Goal: Task Accomplishment & Management: Use online tool/utility

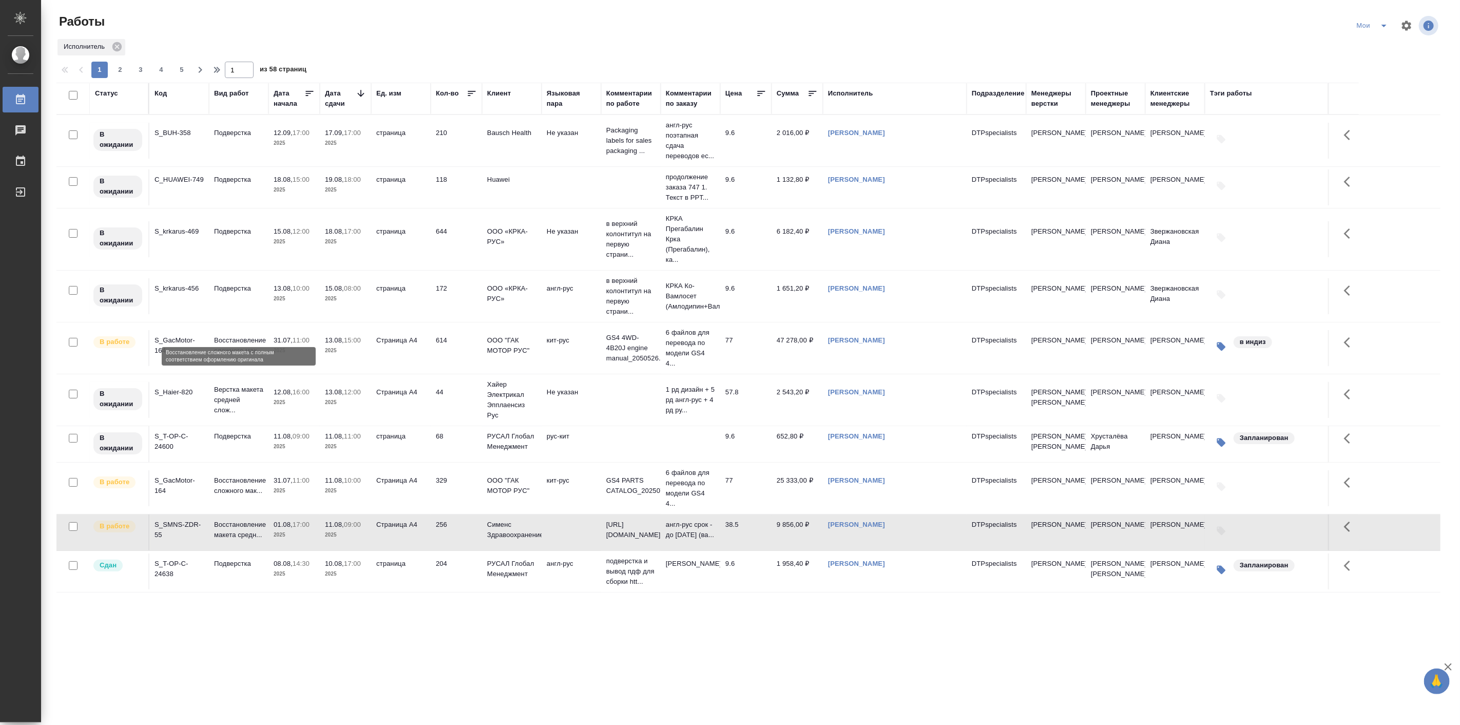
scroll to position [190, 0]
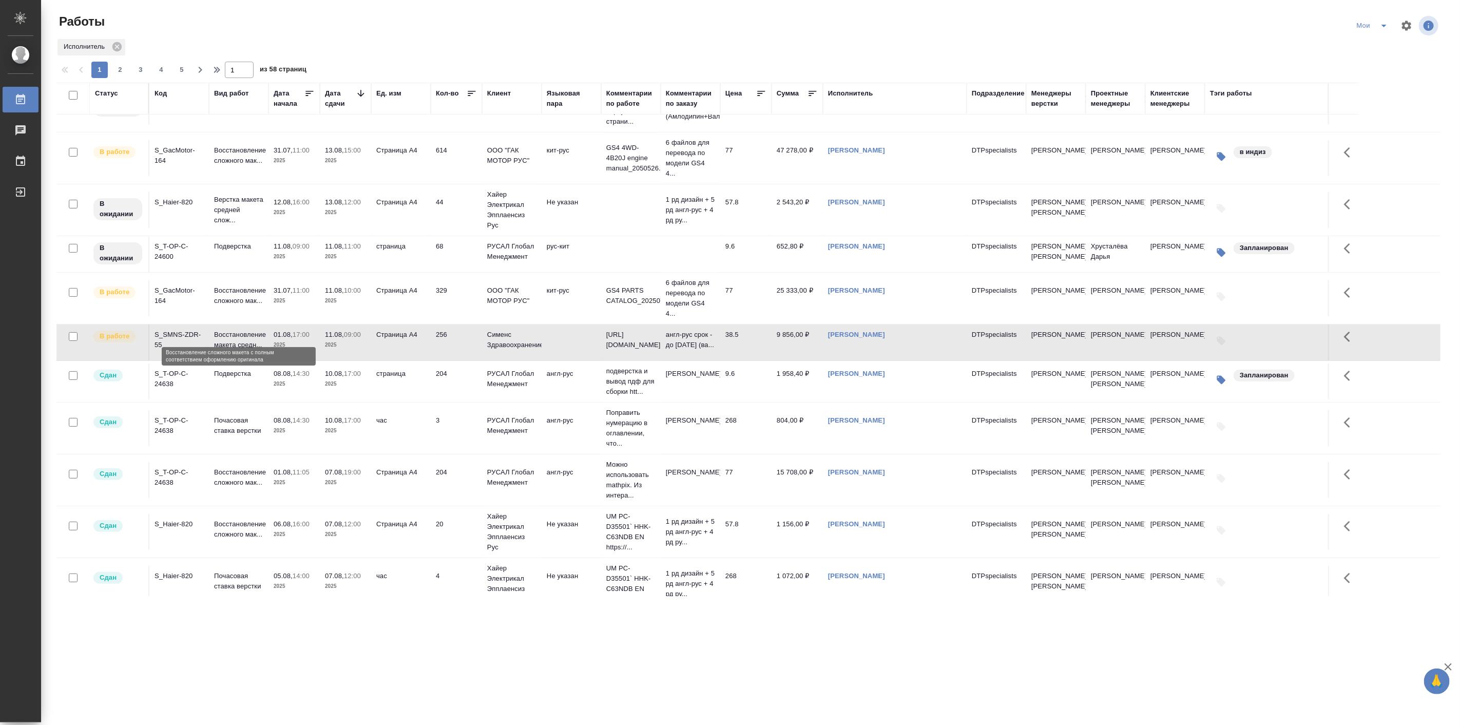
click at [235, 306] on p "Восстановление сложного мак..." at bounding box center [238, 295] width 49 height 21
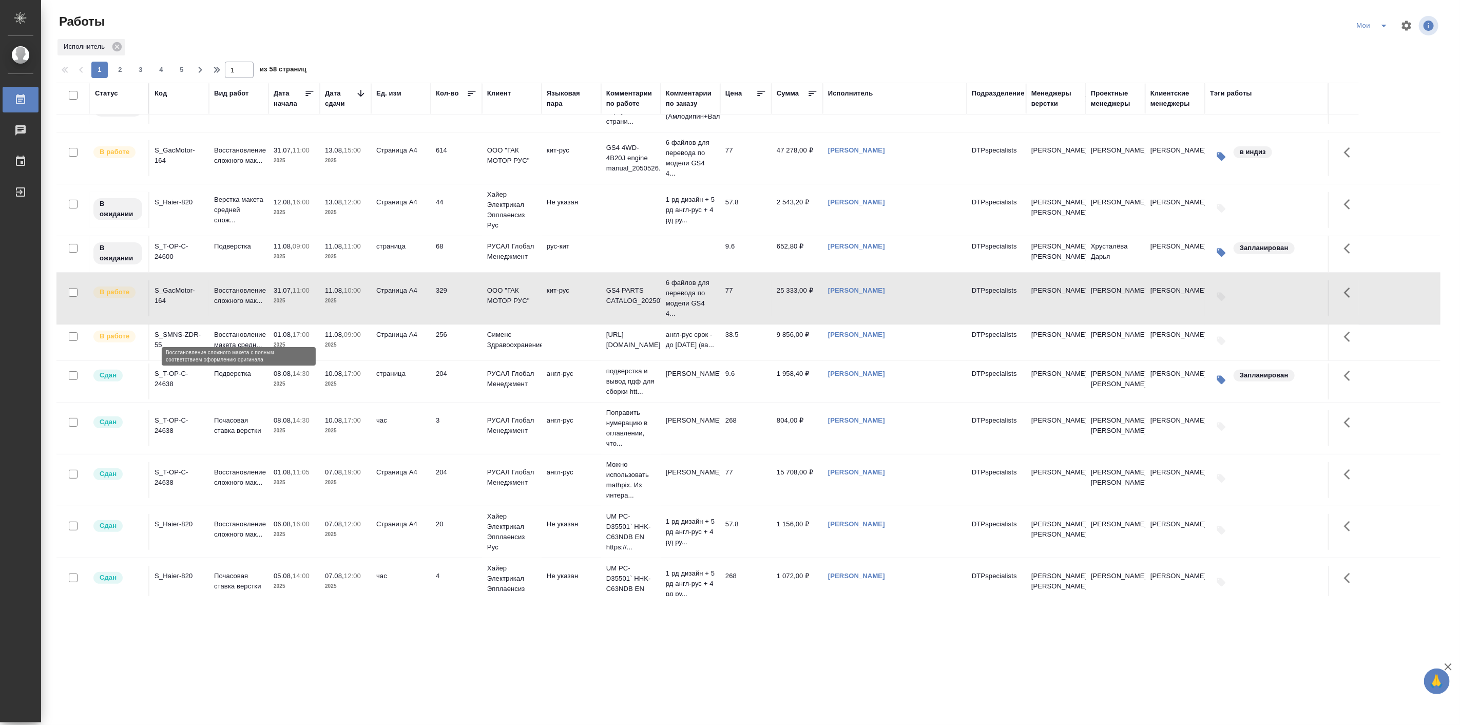
click at [235, 306] on p "Восстановление сложного мак..." at bounding box center [238, 295] width 49 height 21
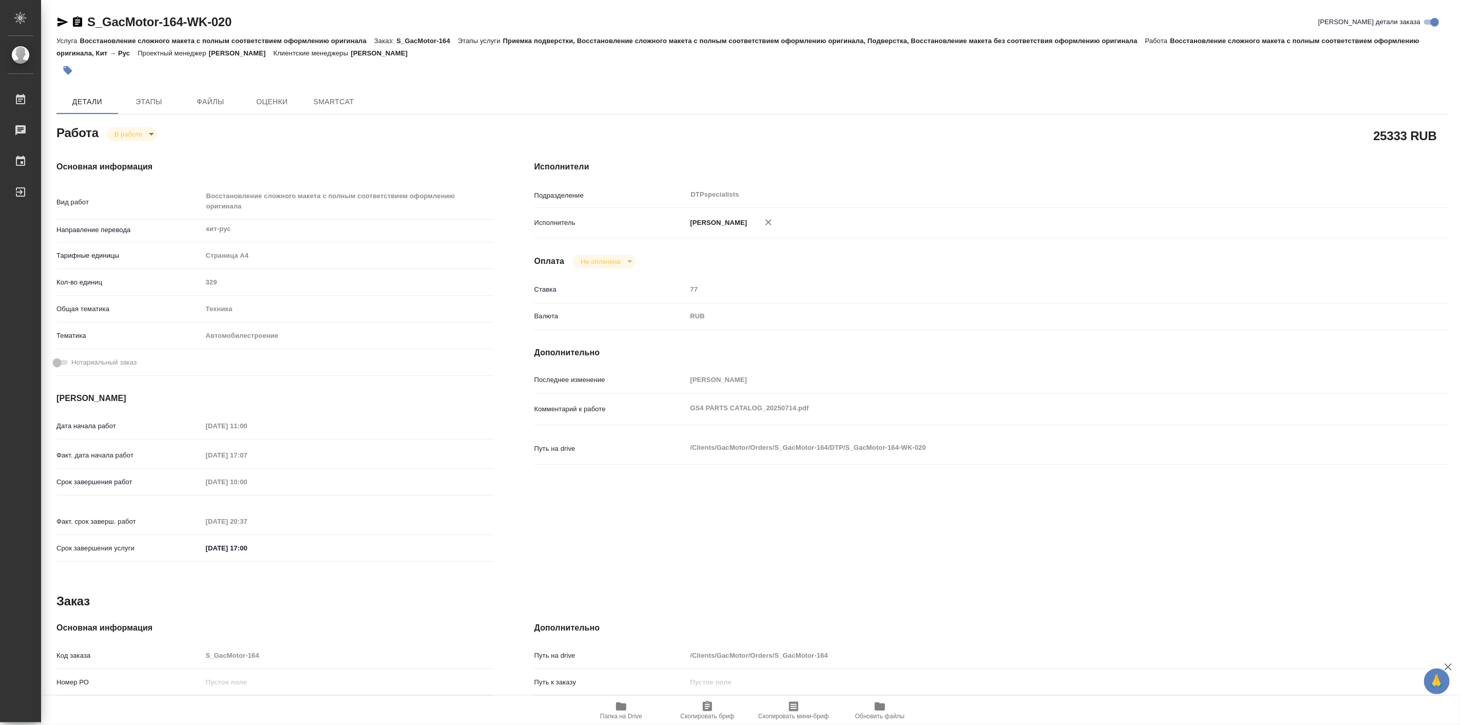
type textarea "x"
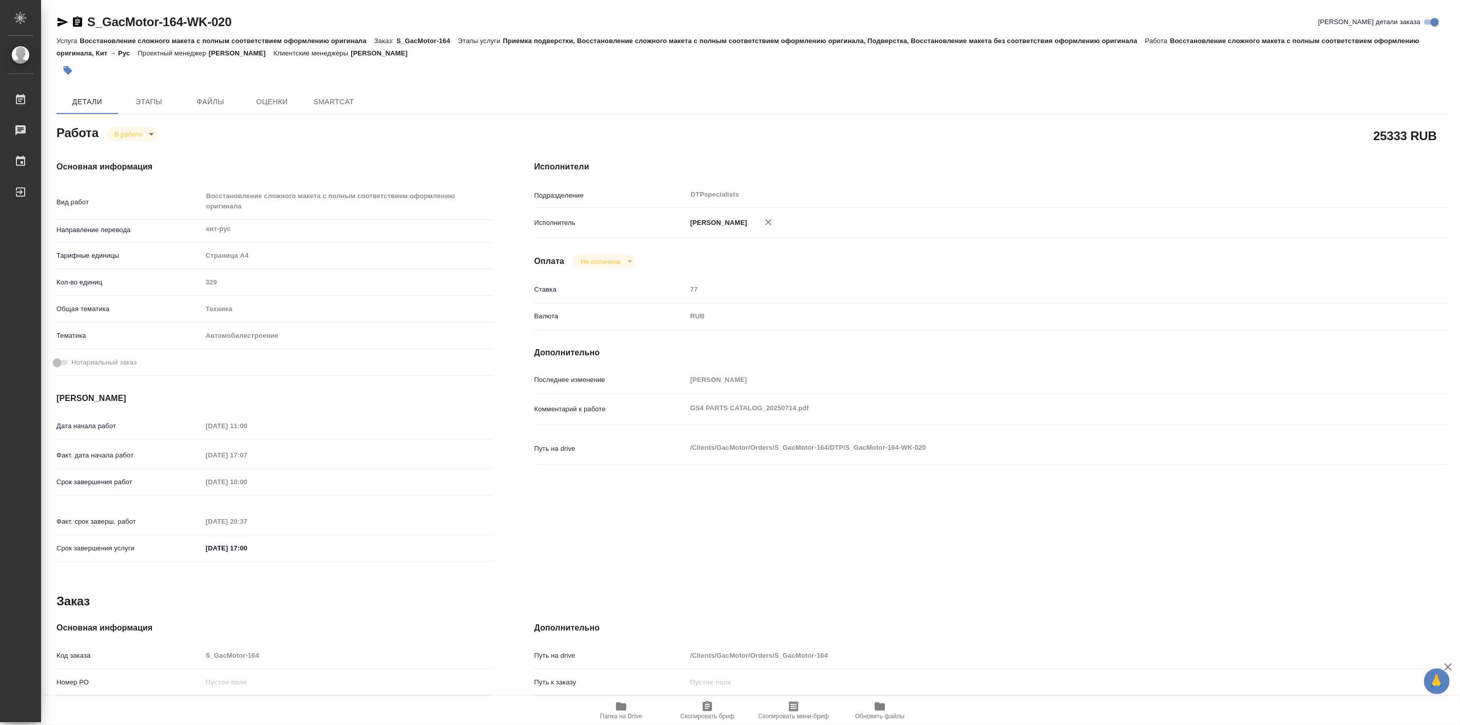
type textarea "x"
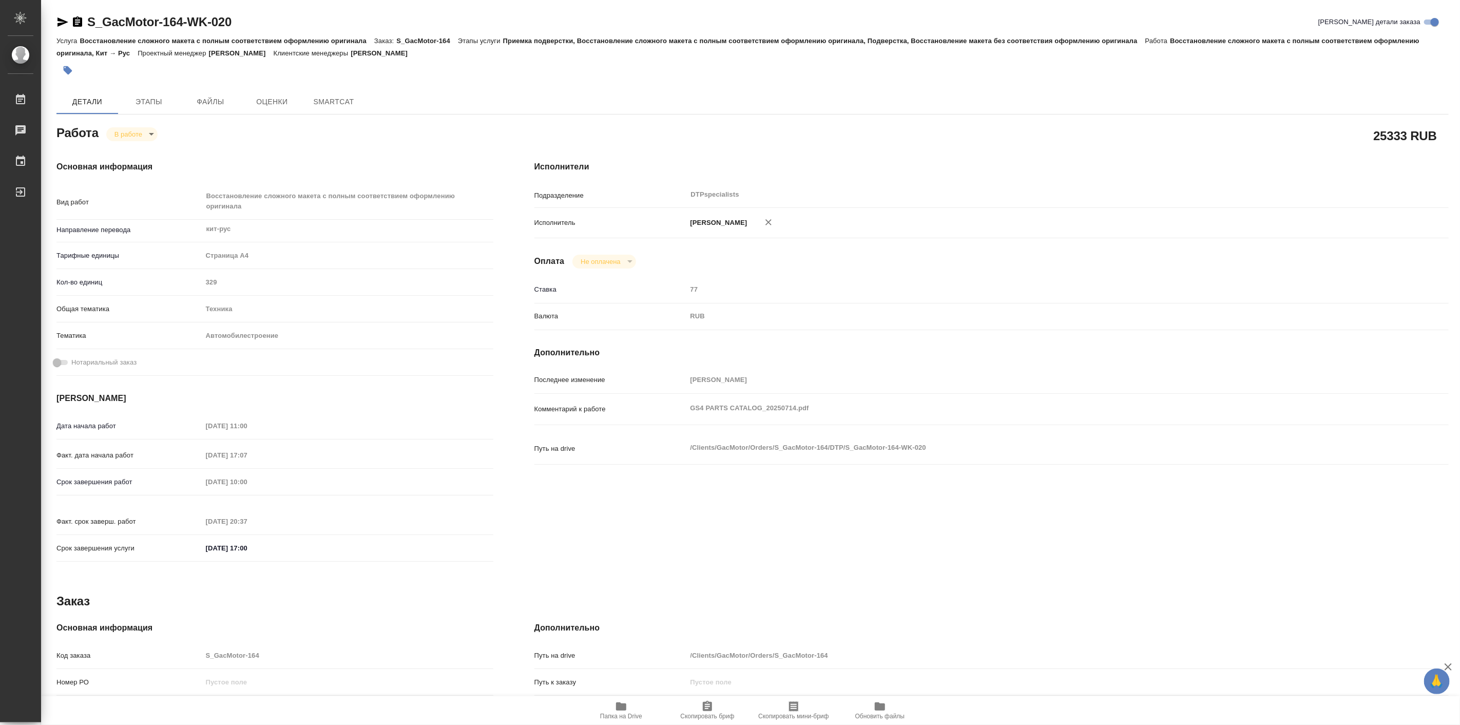
type textarea "x"
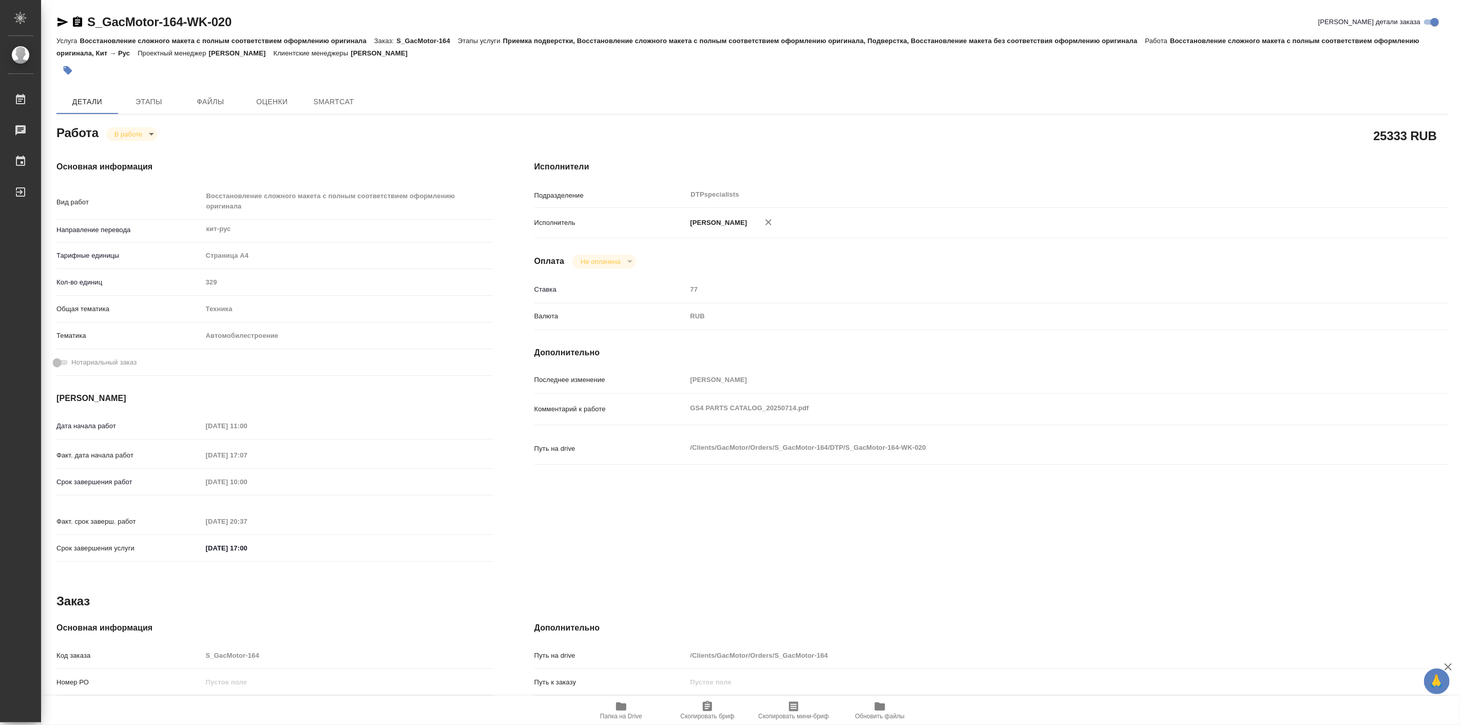
type textarea "x"
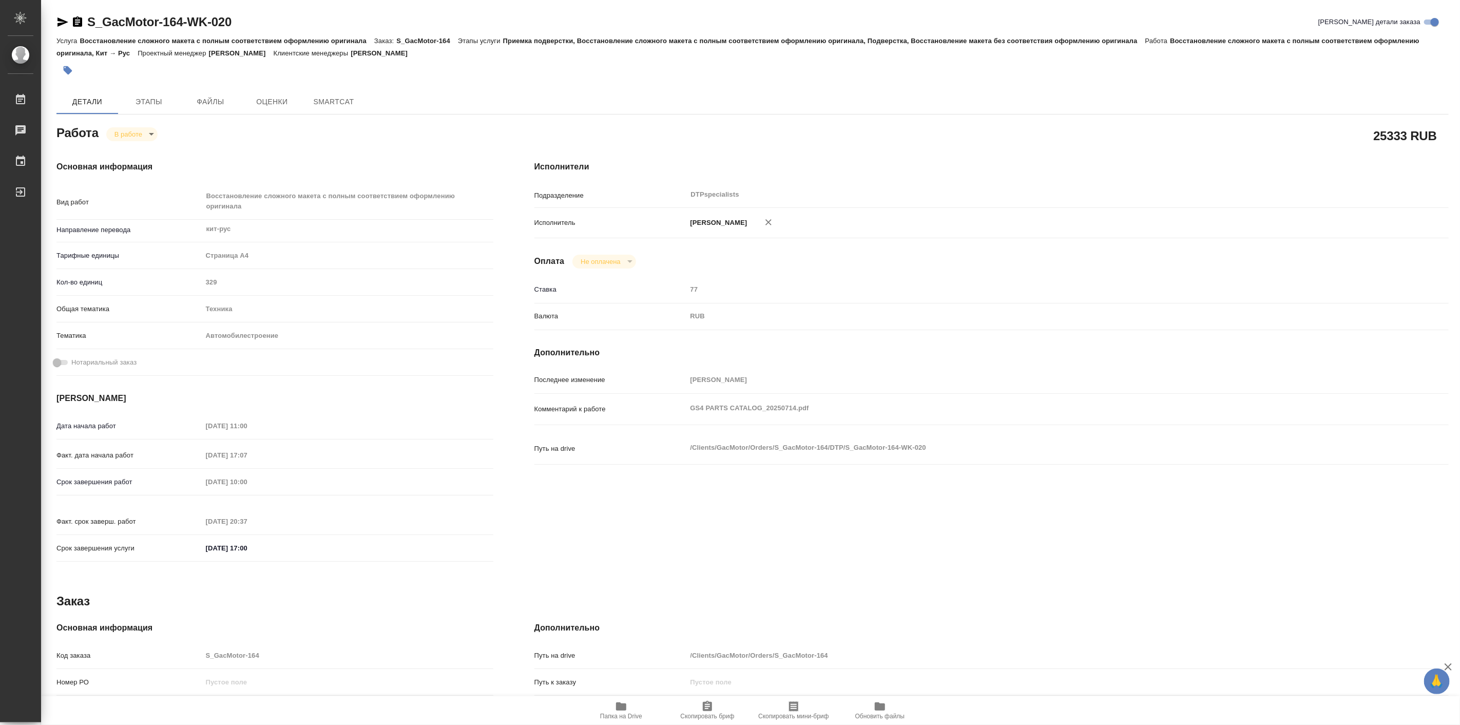
type textarea "x"
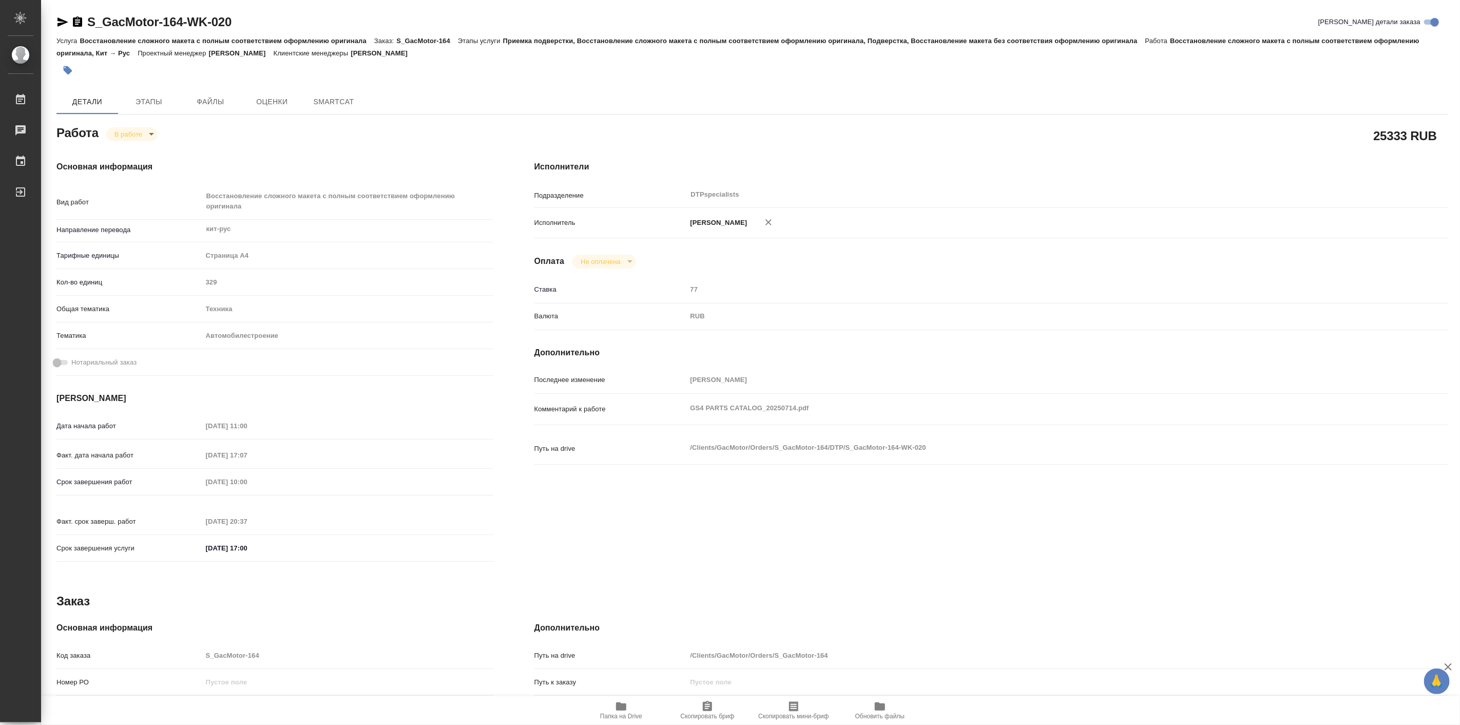
type textarea "x"
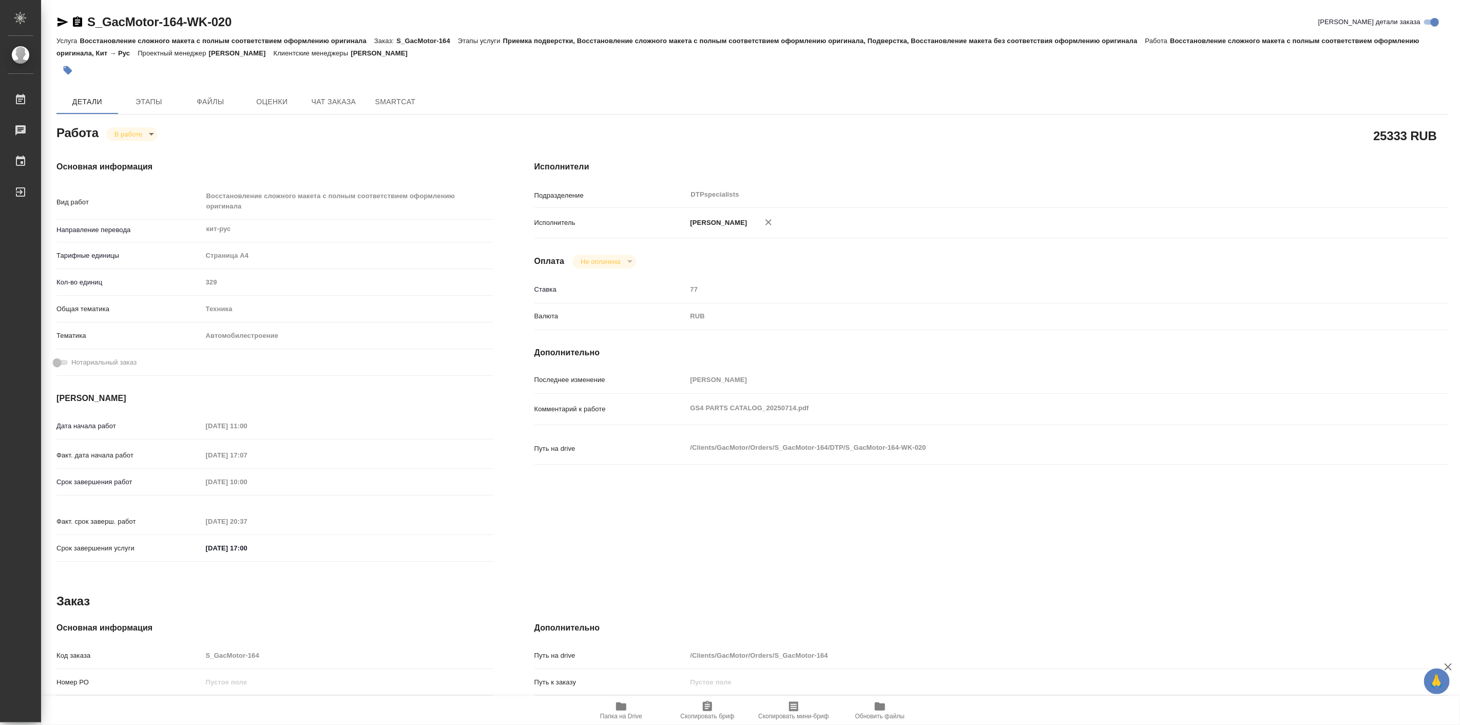
click at [623, 706] on icon "button" at bounding box center [621, 706] width 10 height 8
type textarea "x"
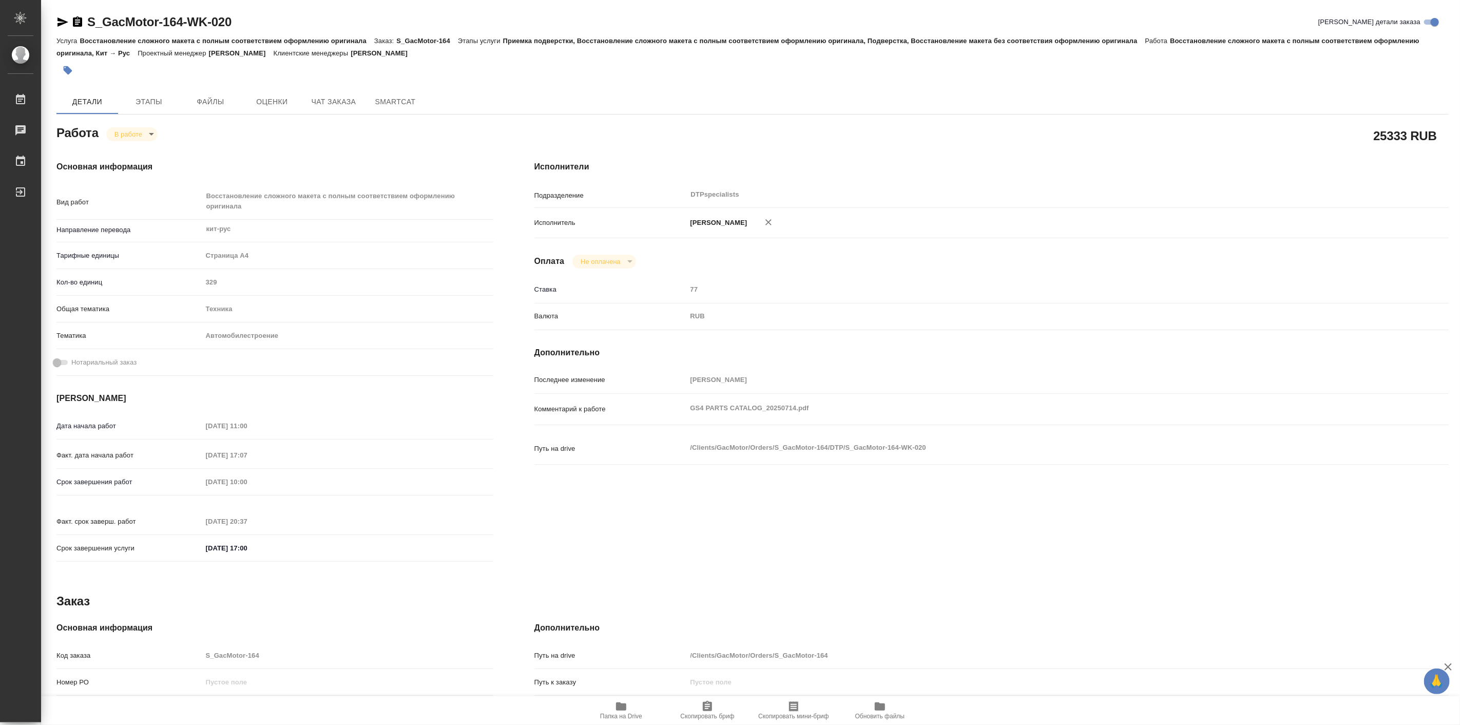
type textarea "x"
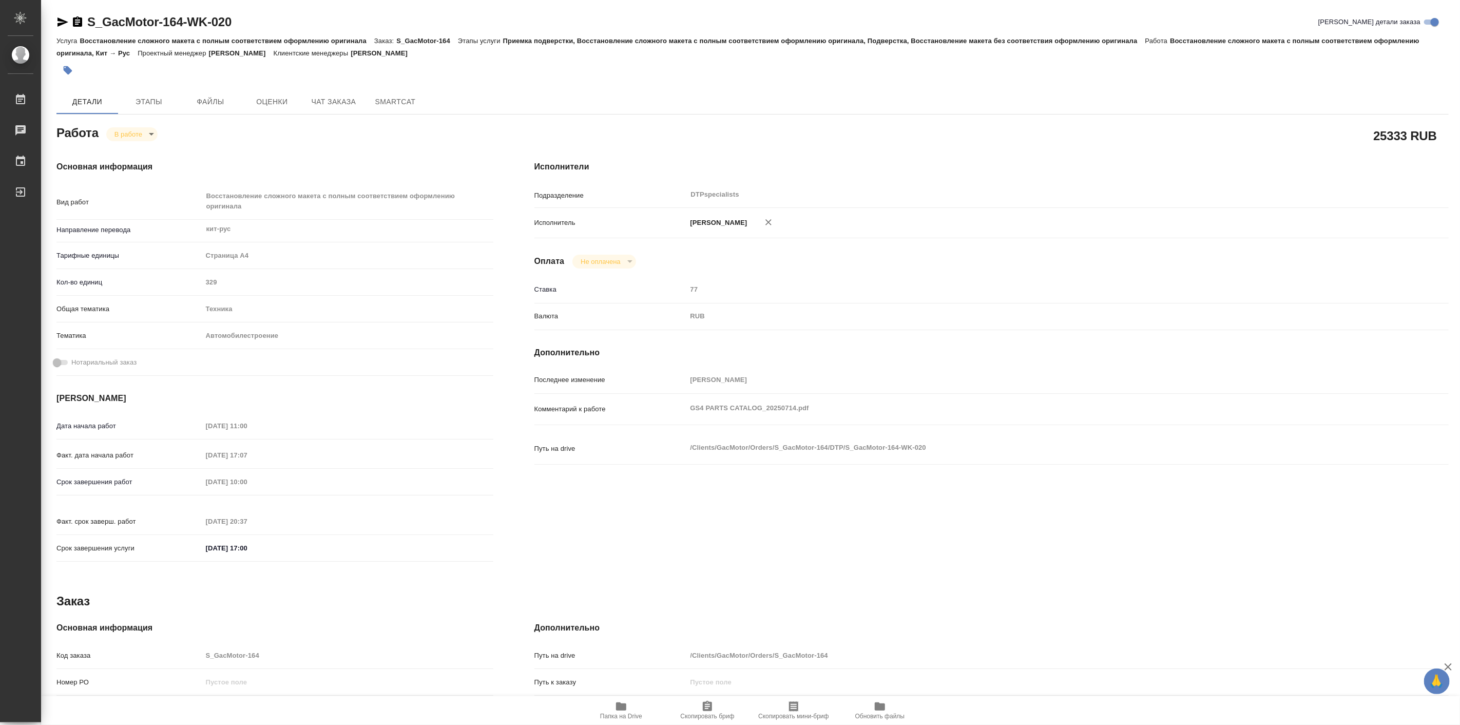
type textarea "x"
